Goal: Information Seeking & Learning: Learn about a topic

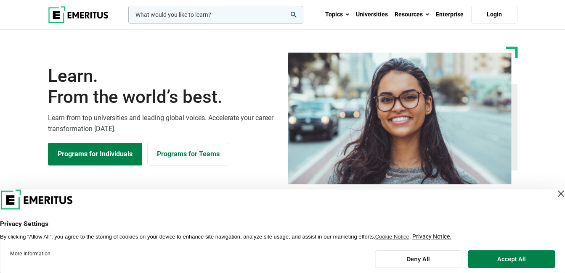
click at [555, 194] on div "Close Layer" at bounding box center [561, 194] width 12 height 12
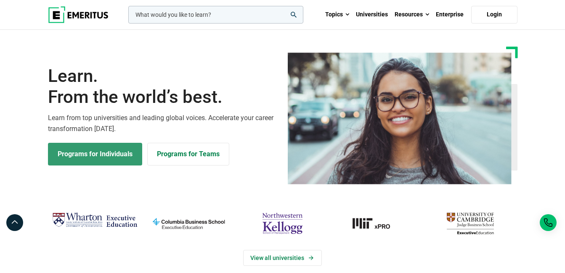
click at [89, 157] on link "Programs for Individuals" at bounding box center [95, 154] width 94 height 23
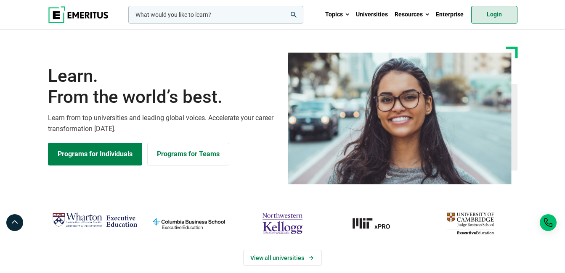
click at [494, 15] on link "Login" at bounding box center [494, 15] width 46 height 18
click at [204, 16] on input "woocommerce-product-search-field-0" at bounding box center [215, 15] width 175 height 18
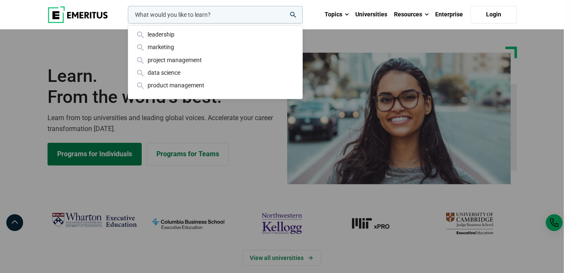
click at [212, 14] on input "woocommerce-product-search-field-0" at bounding box center [215, 15] width 175 height 18
